Goal: Navigation & Orientation: Go to known website

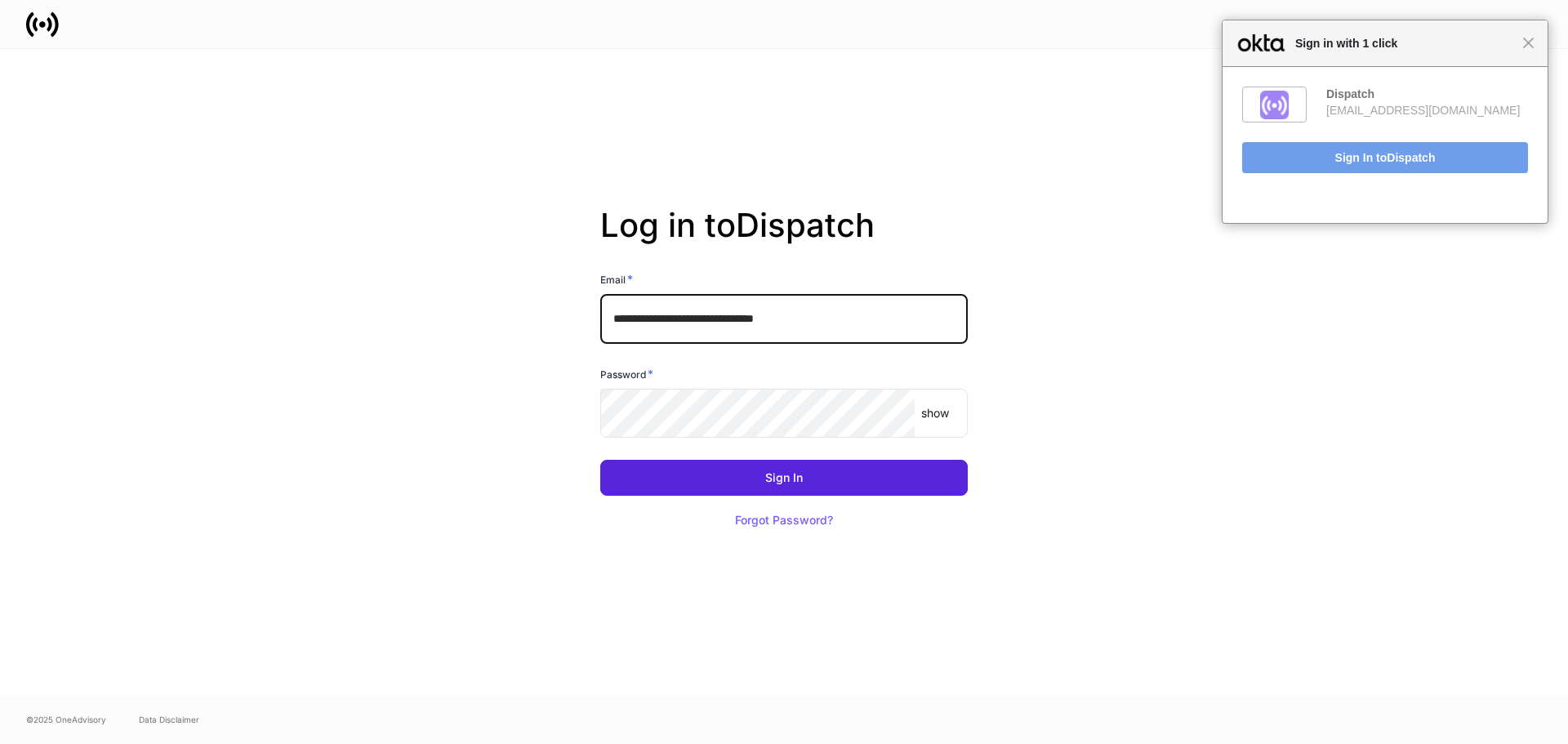
click at [705, 325] on input "**********" at bounding box center [784, 318] width 368 height 49
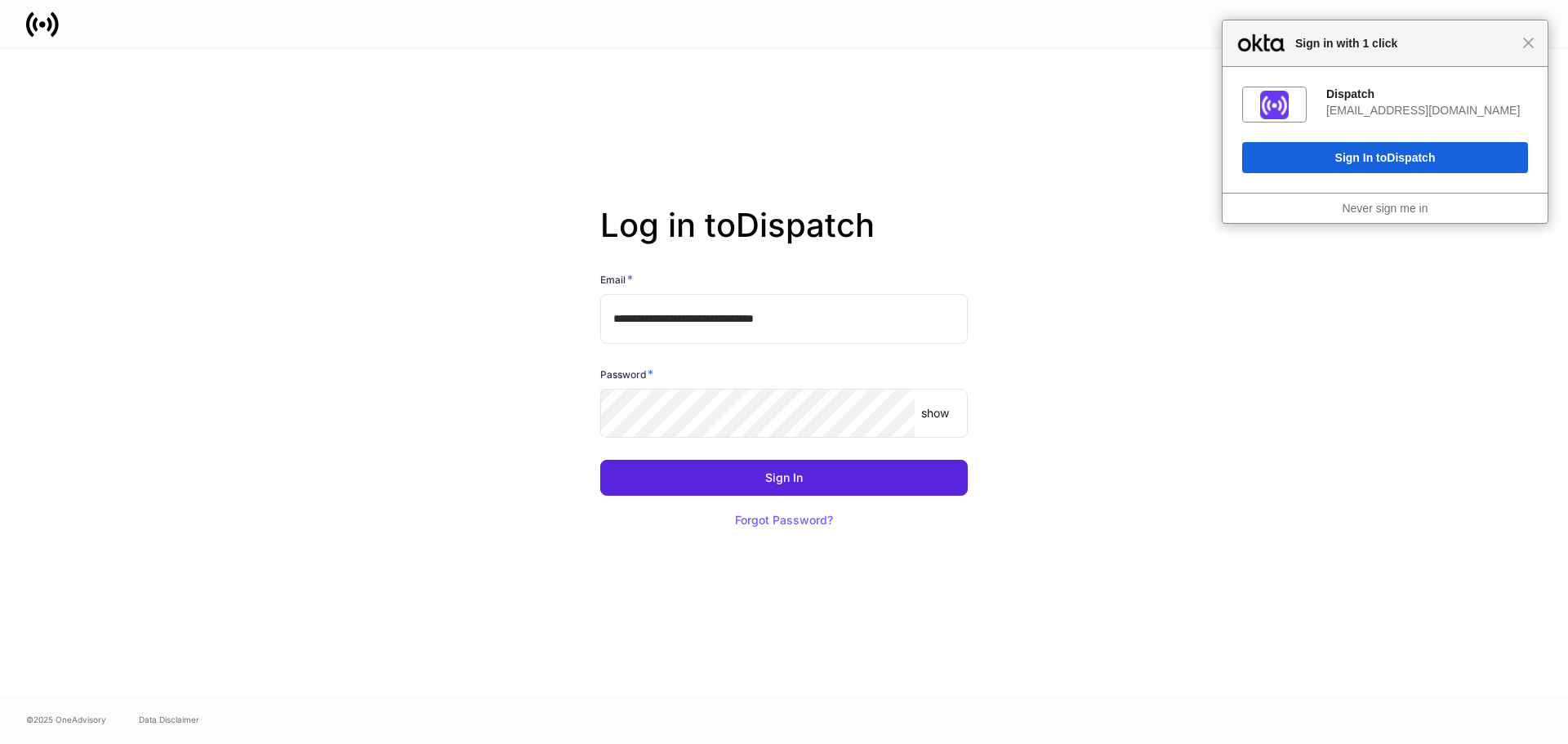
click at [705, 325] on input "**********" at bounding box center [784, 318] width 368 height 49
type input "**********"
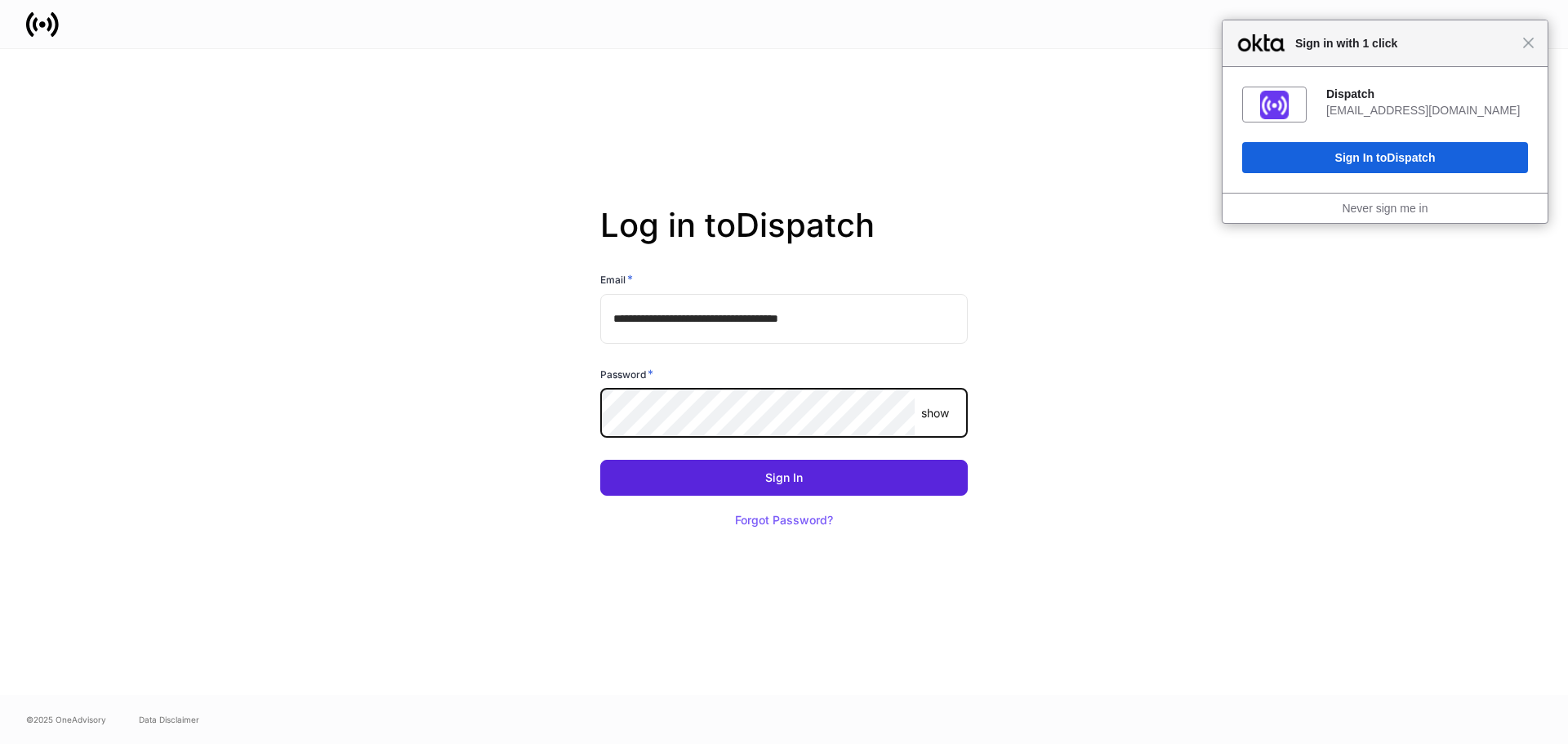
click at [600, 459] on button "Sign In" at bounding box center [784, 477] width 368 height 36
